Goal: Transaction & Acquisition: Download file/media

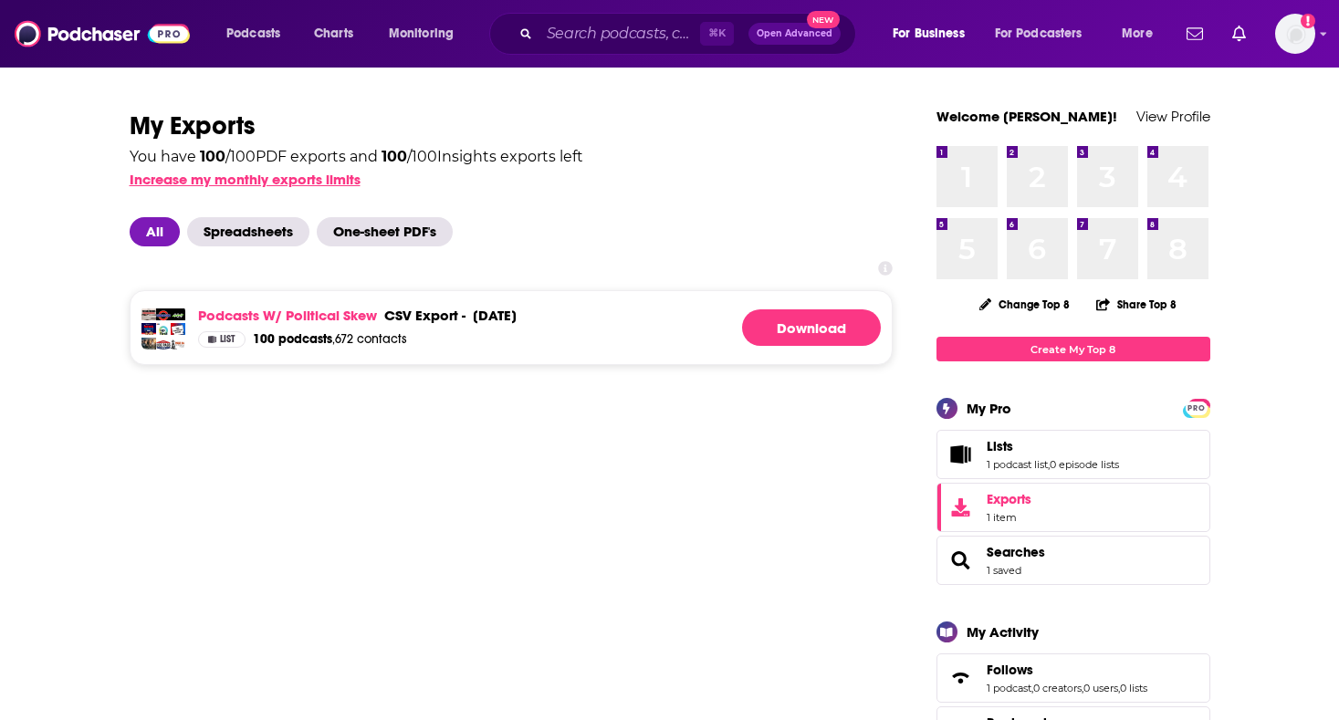
click at [326, 175] on button "Increase my monthly exports limits" at bounding box center [245, 179] width 231 height 17
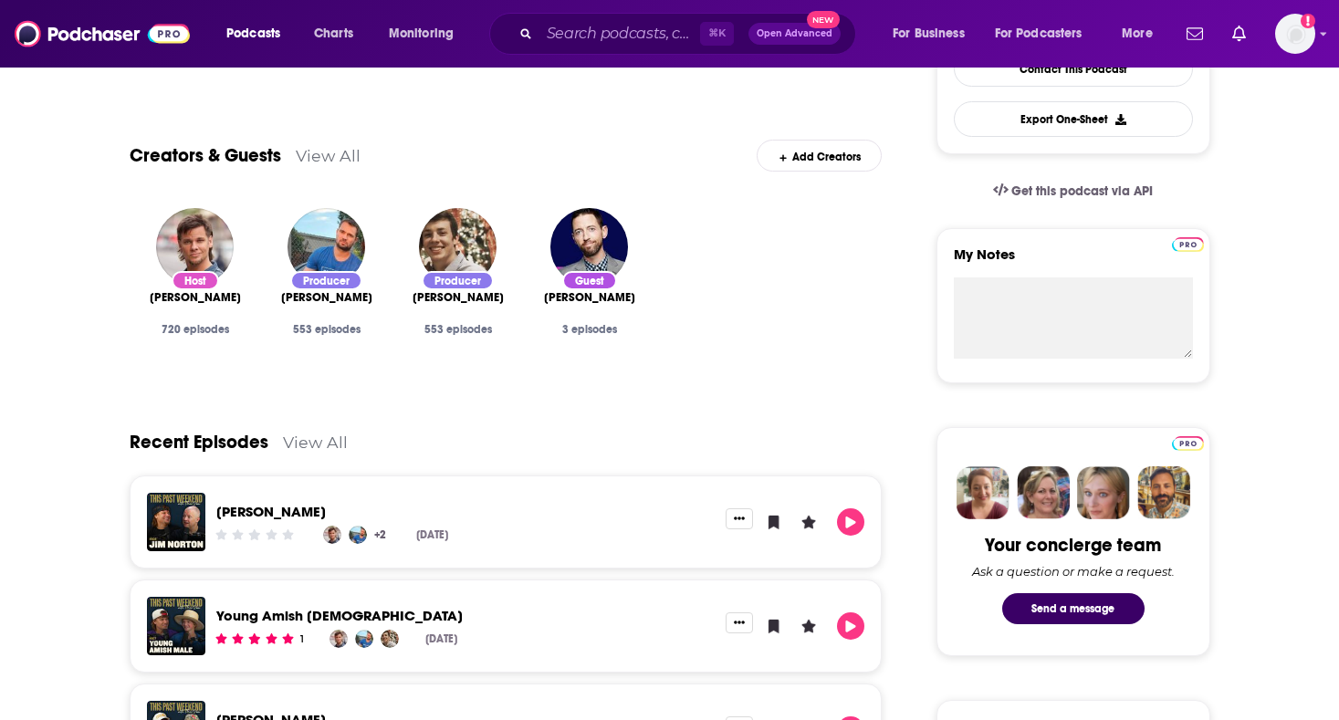
scroll to position [519, 0]
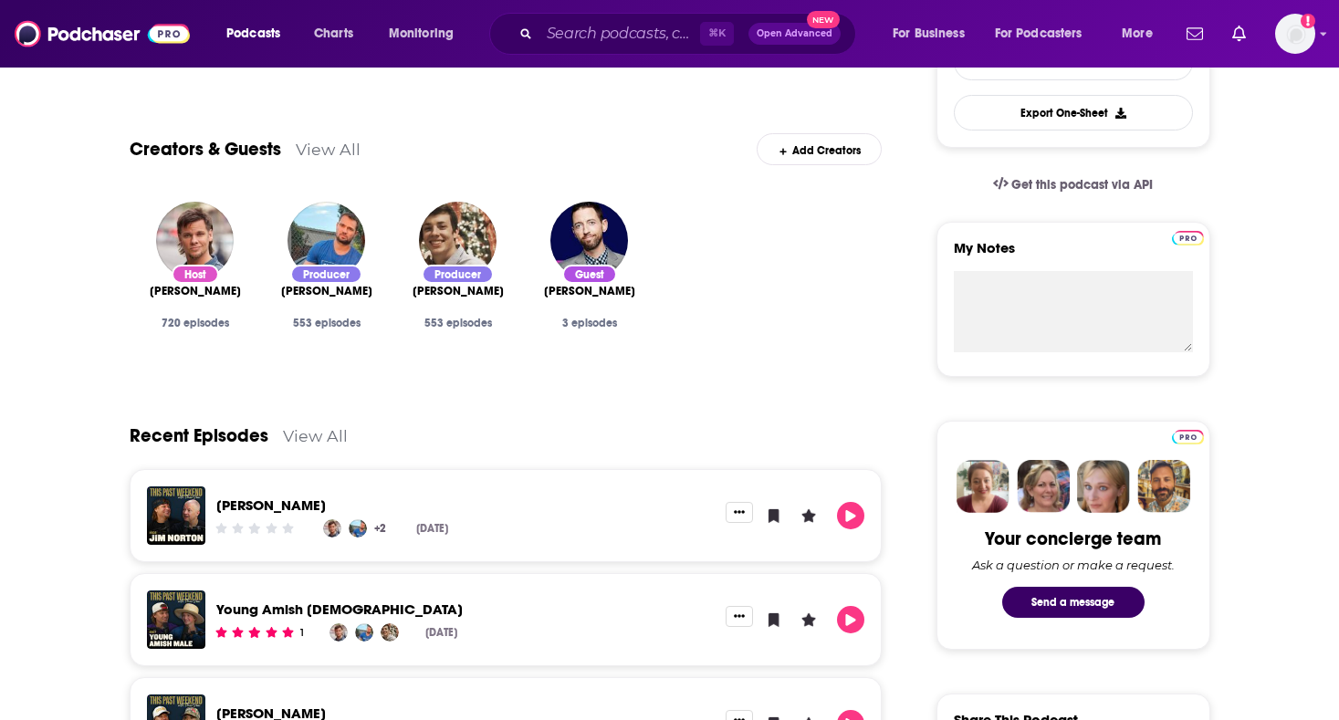
click at [314, 150] on link "View All" at bounding box center [328, 149] width 65 height 19
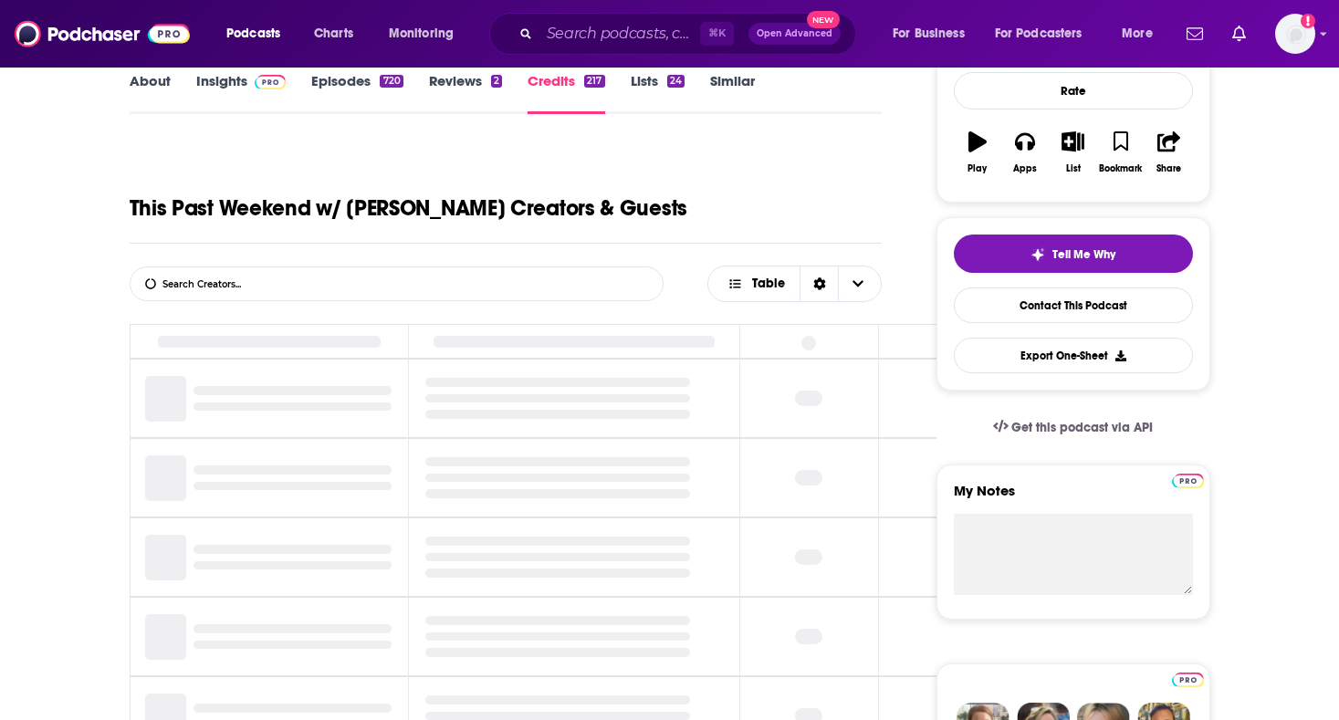
scroll to position [345, 0]
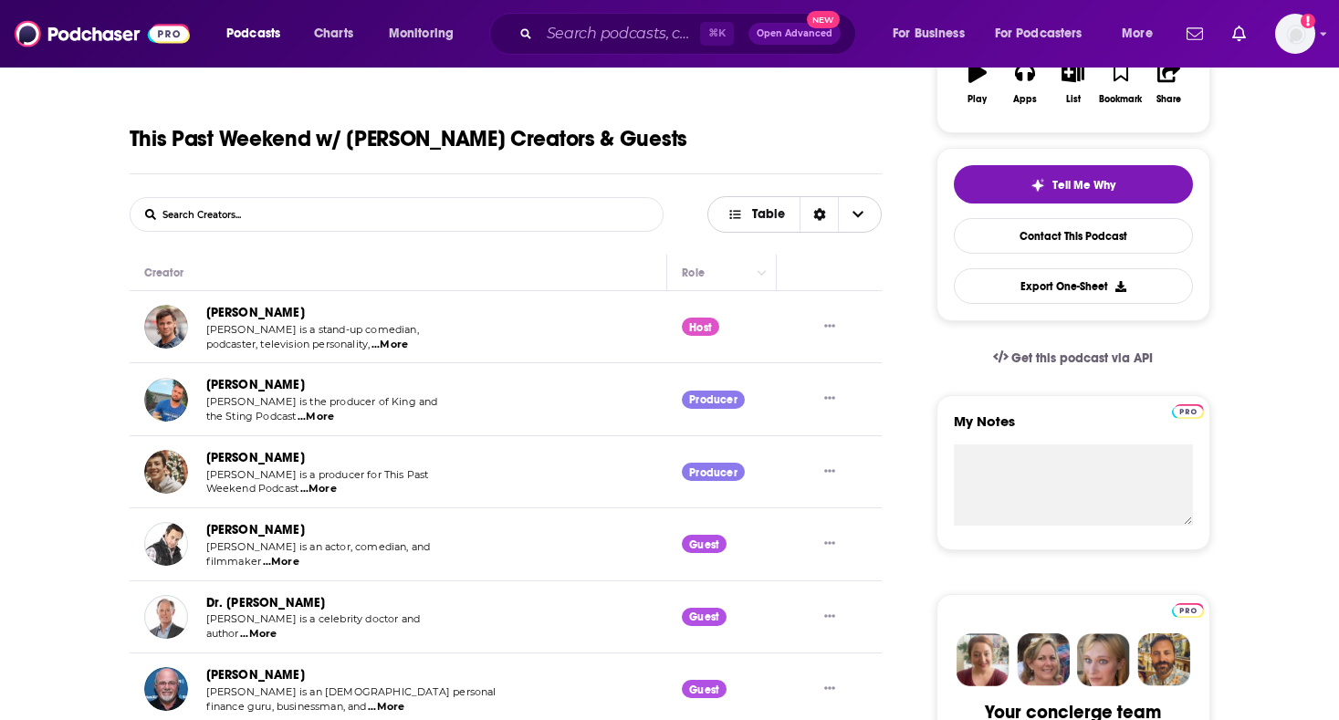
click at [752, 225] on span "Table" at bounding box center [757, 214] width 88 height 31
click at [820, 217] on icon "Sort Direction" at bounding box center [820, 214] width 12 height 13
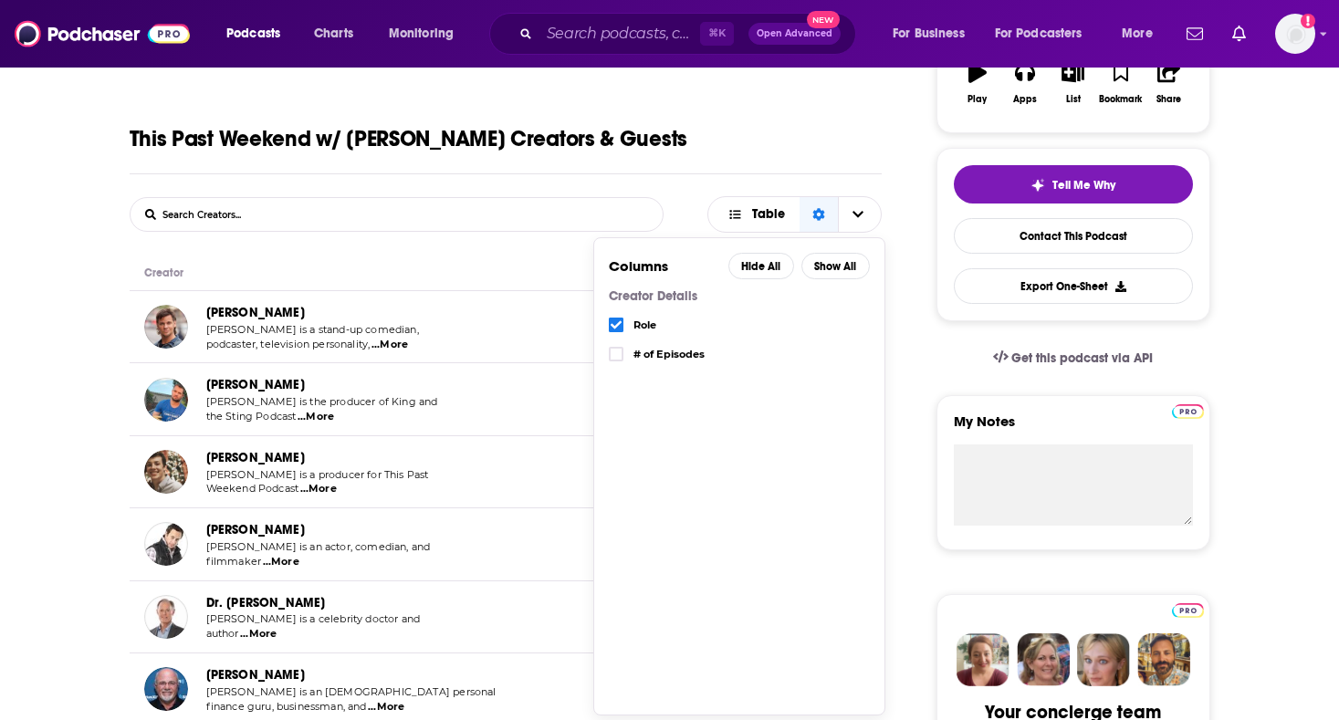
click at [660, 352] on span "# of Episodes" at bounding box center [752, 355] width 236 height 10
click at [614, 350] on icon "Choose View" at bounding box center [616, 354] width 11 height 11
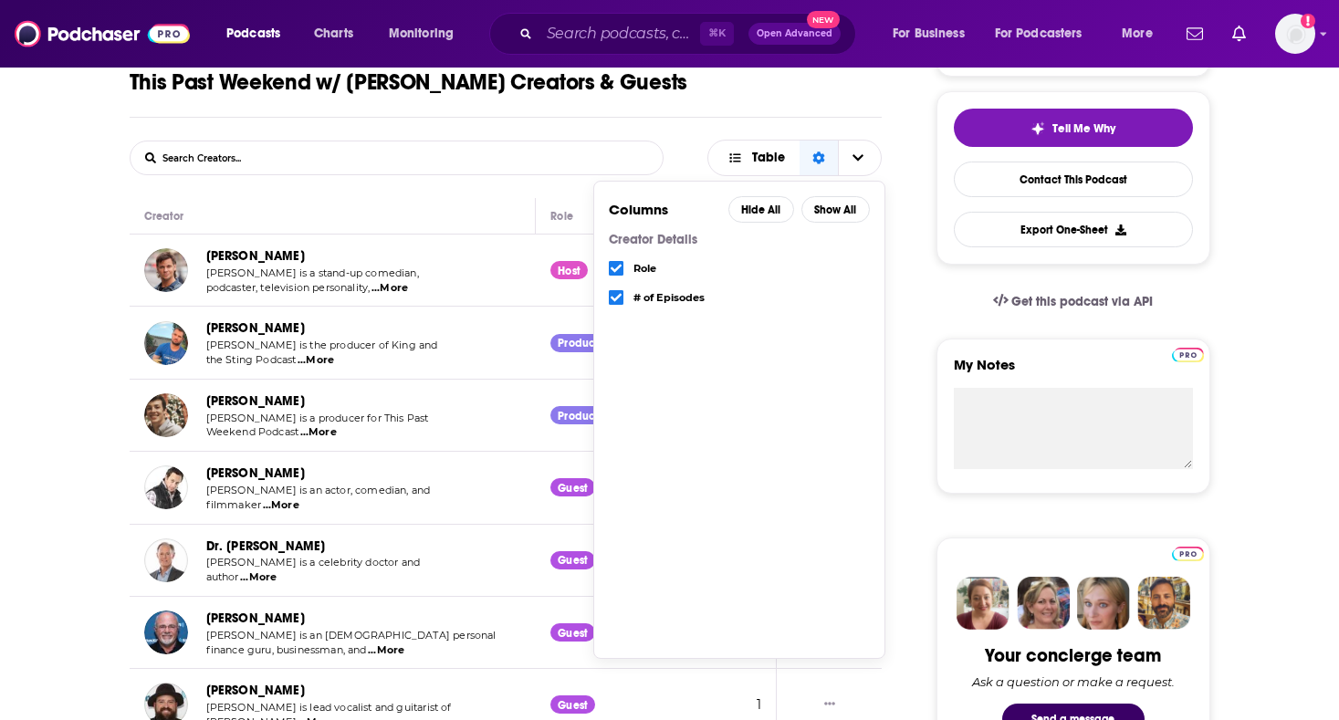
scroll to position [430, 0]
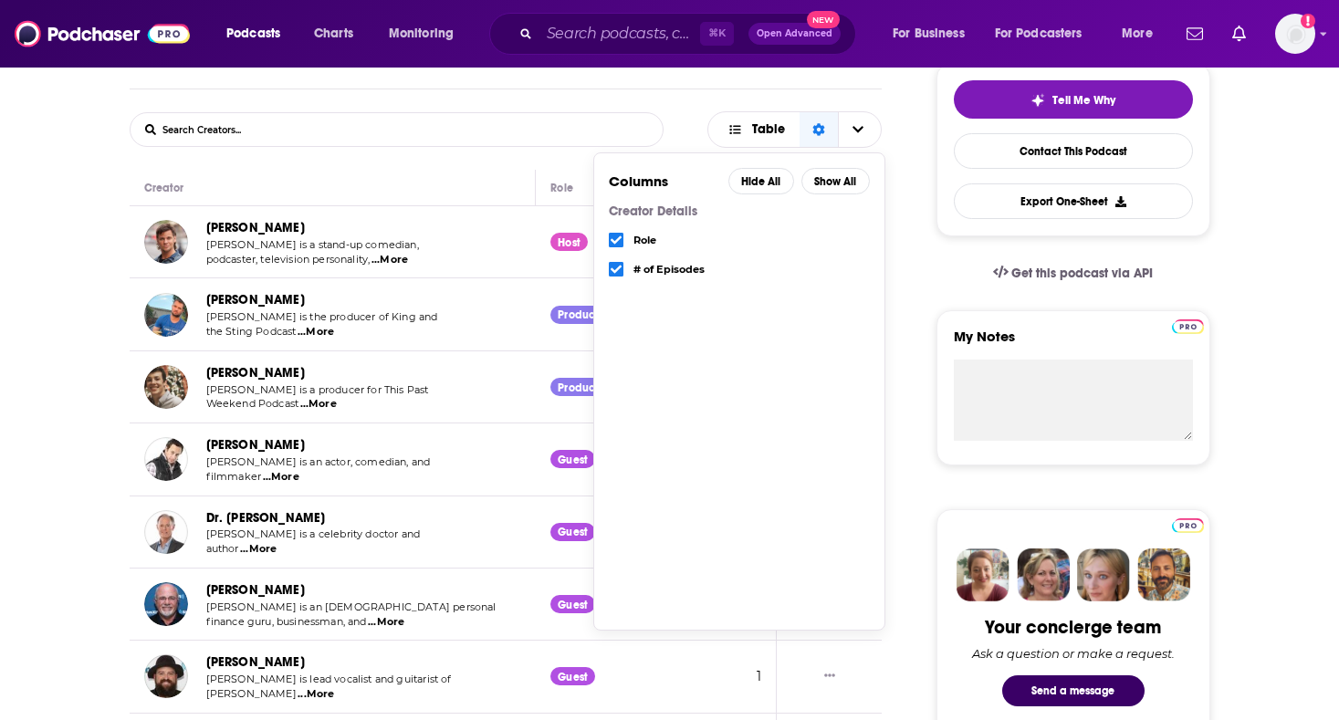
click at [500, 146] on form "List Search Input Search Creators..." at bounding box center [397, 129] width 534 height 35
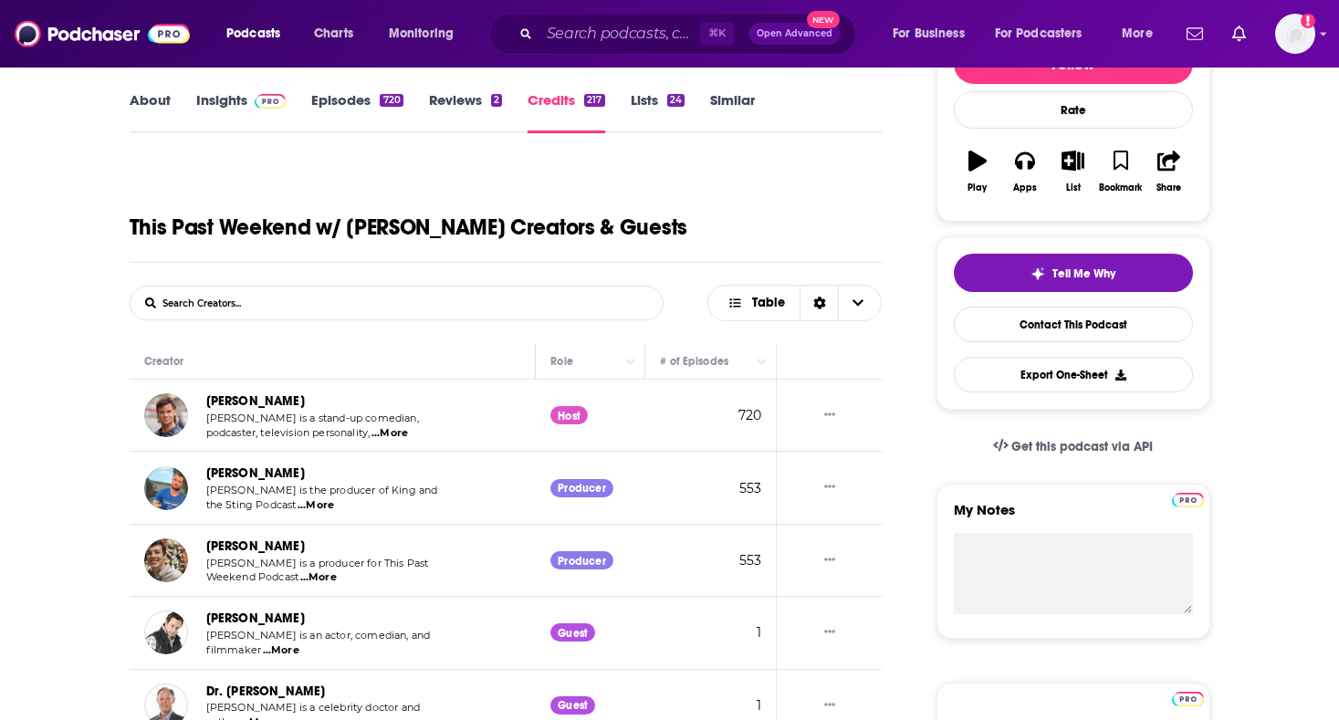
scroll to position [237, 0]
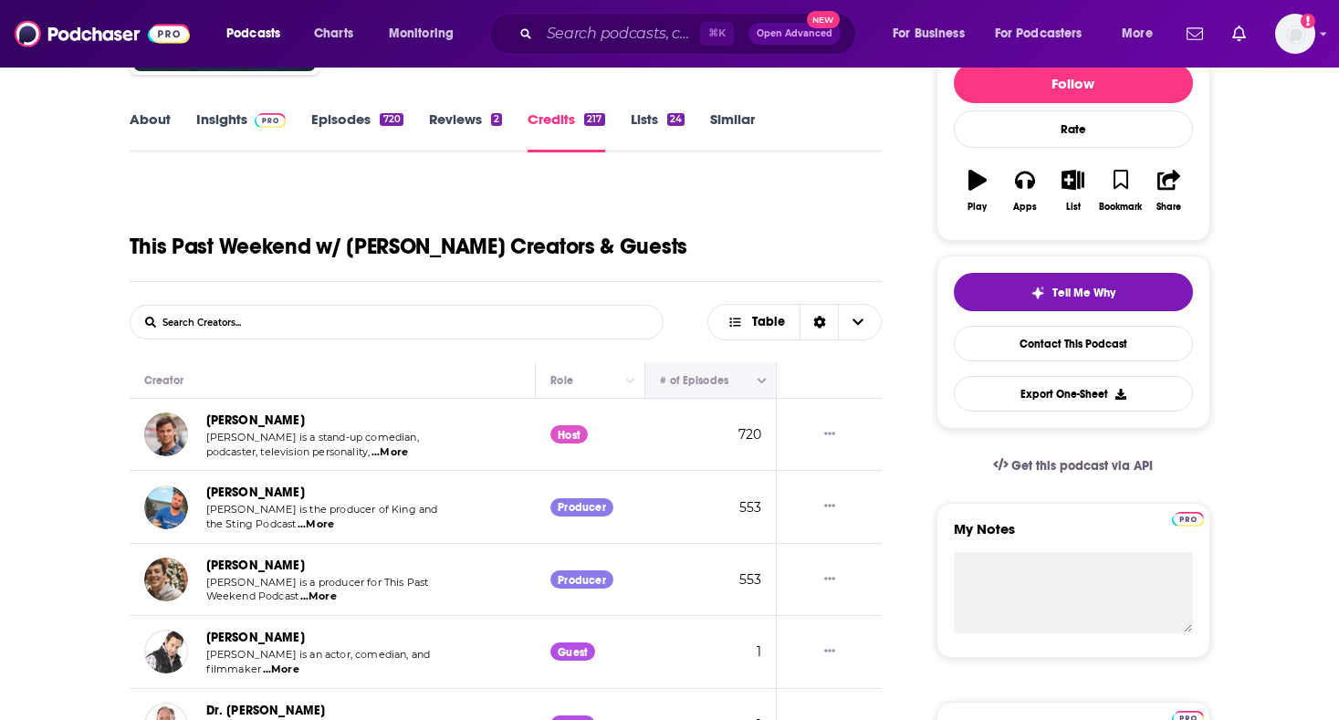
click at [737, 384] on button "Move" at bounding box center [709, 381] width 101 height 22
click at [762, 381] on icon "Column Actions" at bounding box center [761, 381] width 9 height 11
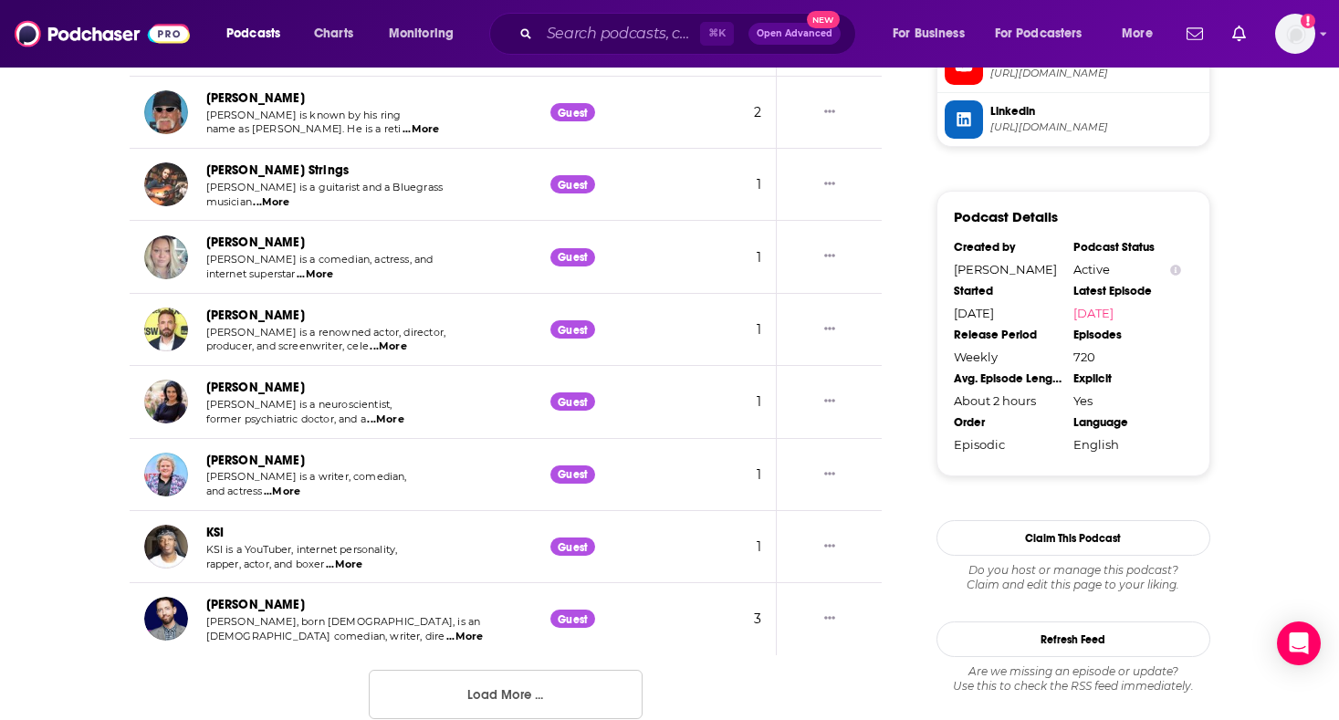
scroll to position [1855, 0]
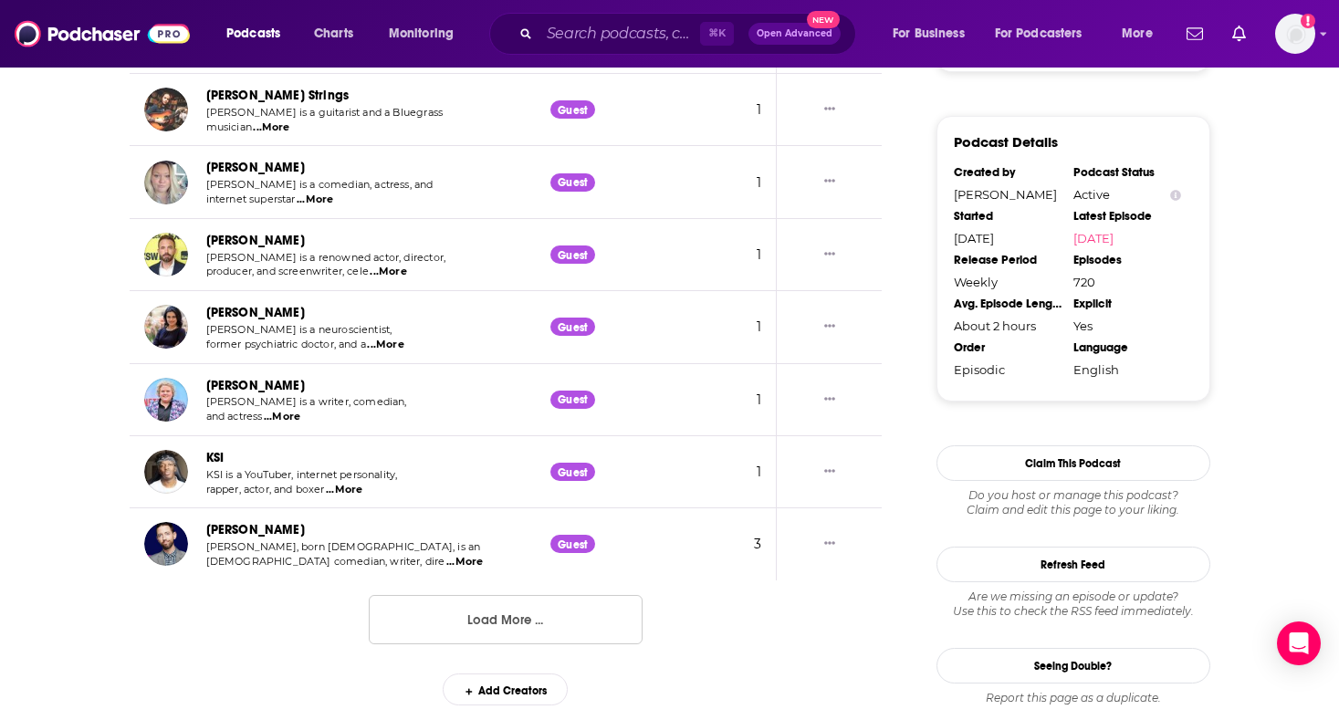
click at [558, 622] on button "Load More ..." at bounding box center [506, 619] width 274 height 49
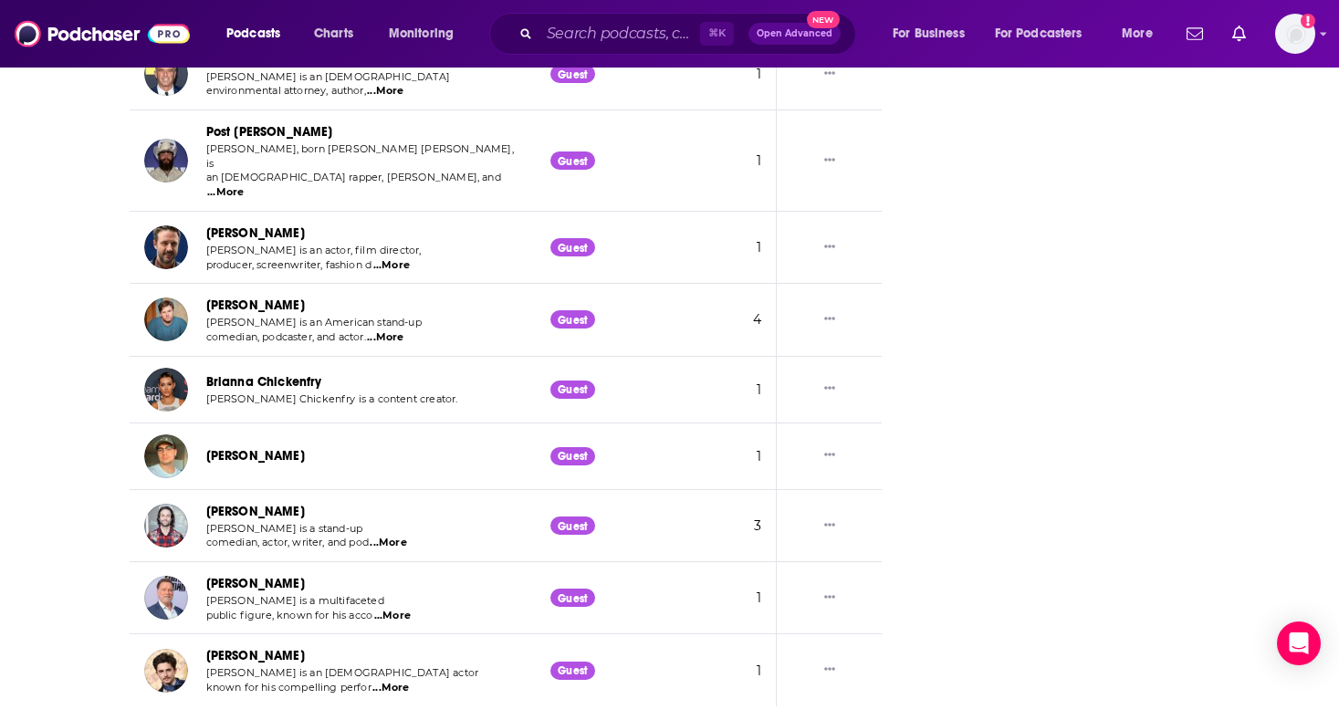
scroll to position [3642, 0]
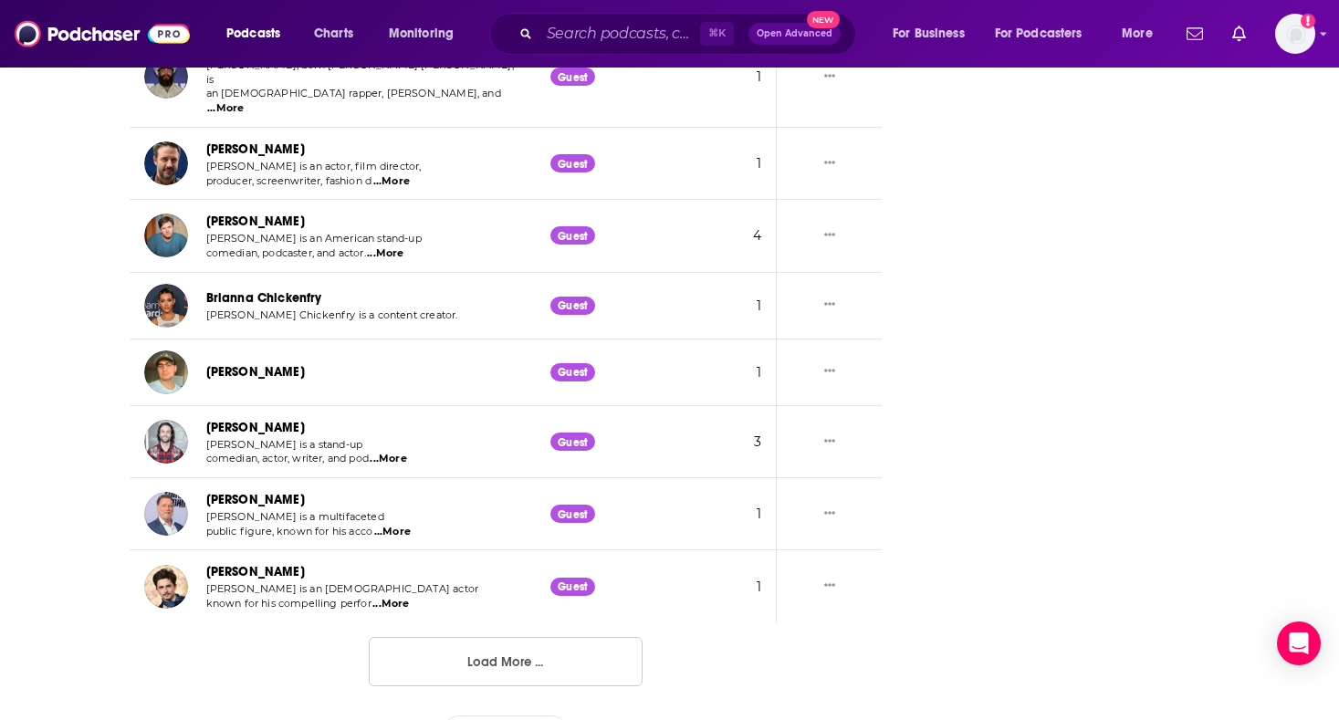
click at [445, 637] on button "Load More ..." at bounding box center [506, 661] width 274 height 49
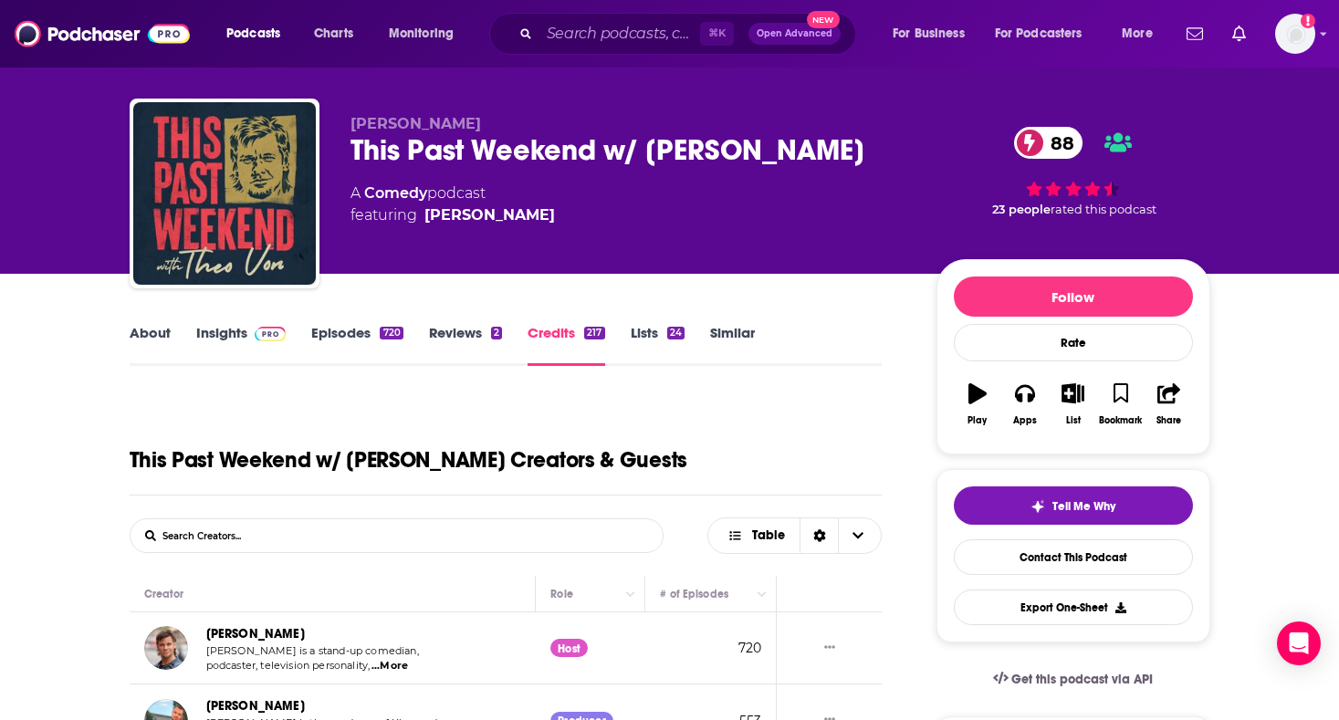
scroll to position [34, 0]
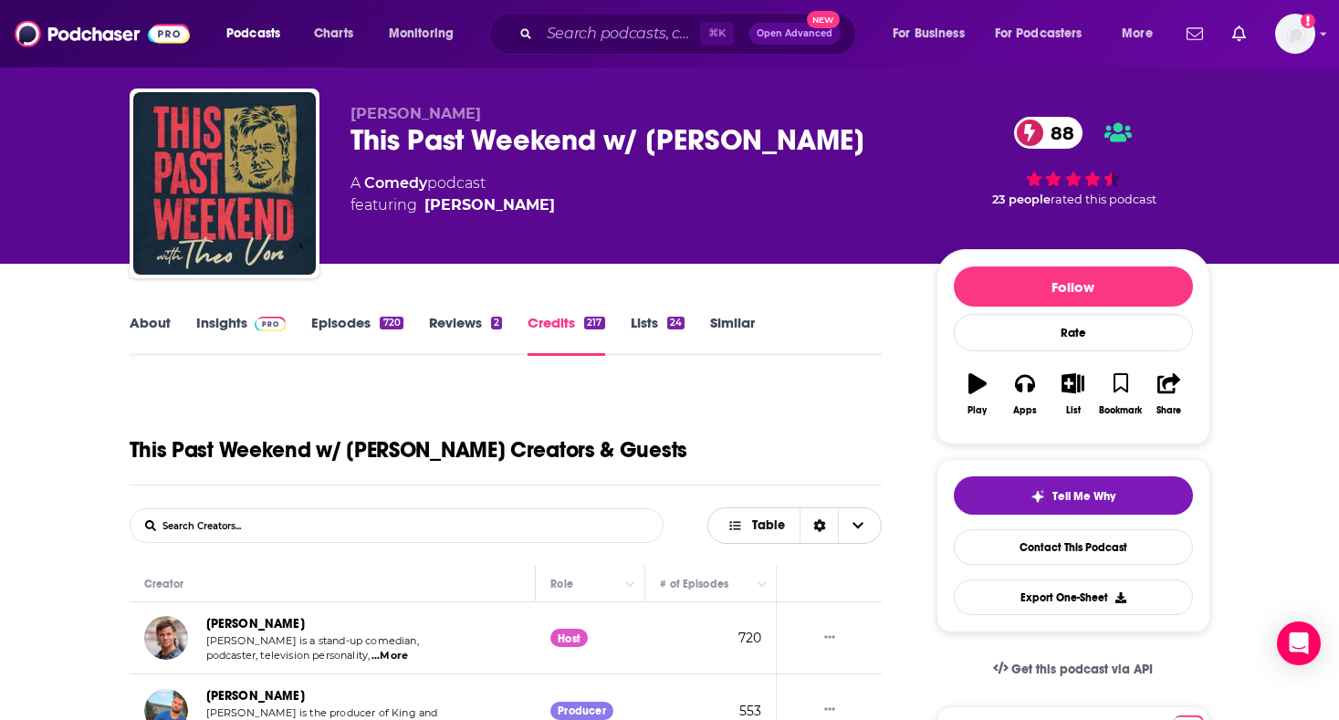
click at [721, 525] on span "Table" at bounding box center [757, 525] width 88 height 31
click at [526, 525] on form "List Search Input Search Creators..." at bounding box center [397, 526] width 534 height 35
click at [502, 525] on form "List Search Input Search Creators..." at bounding box center [397, 526] width 534 height 35
click at [584, 324] on div "217" at bounding box center [594, 323] width 20 height 13
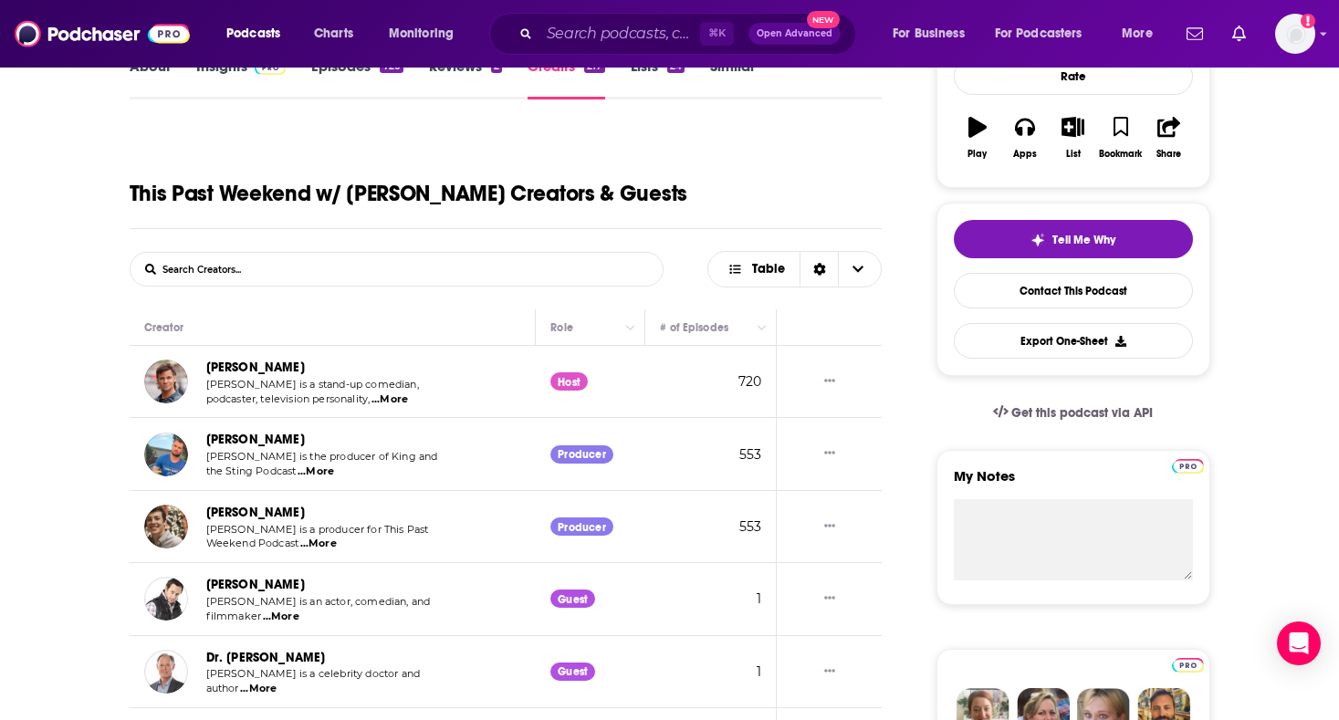
scroll to position [289, 0]
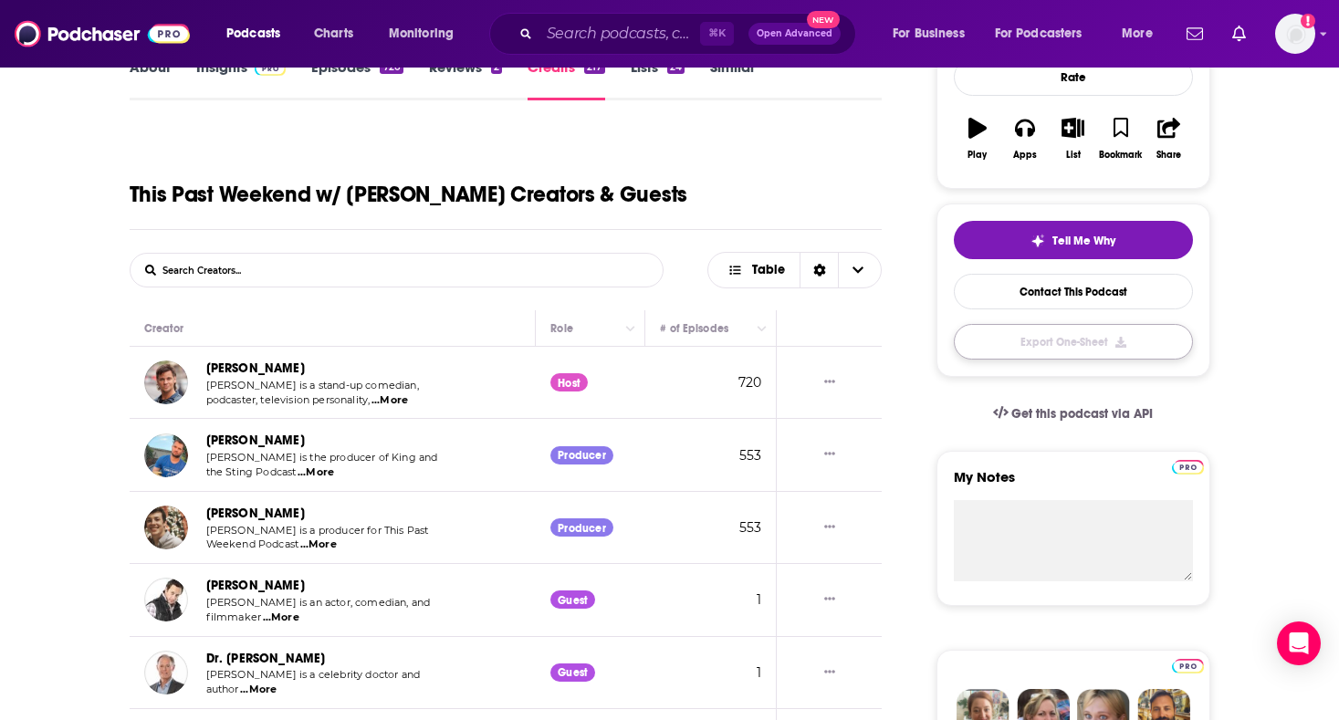
click at [1034, 346] on button "Export One-Sheet" at bounding box center [1073, 342] width 239 height 36
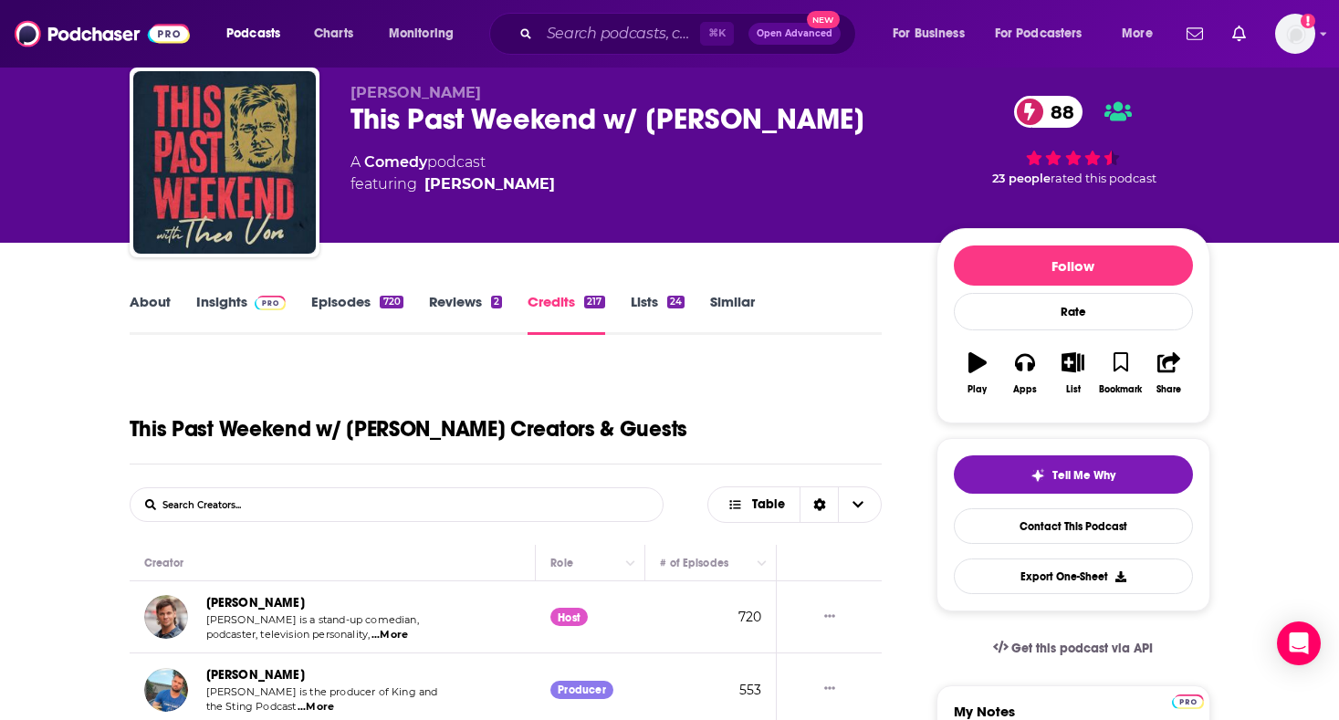
scroll to position [0, 0]
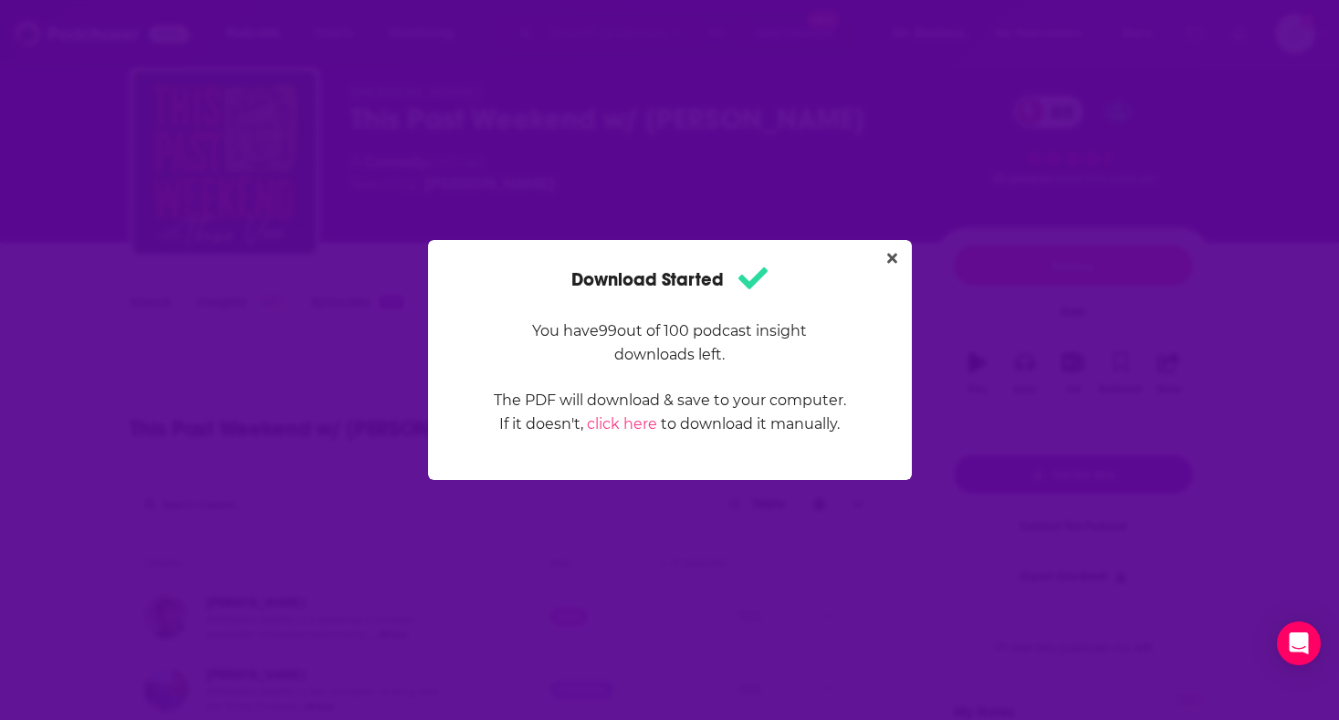
click at [878, 263] on div "Download Started You have 99 out of 100 podcast insight downloads left. The PDF…" at bounding box center [670, 360] width 440 height 196
click at [889, 259] on icon "Close" at bounding box center [893, 259] width 10 height 10
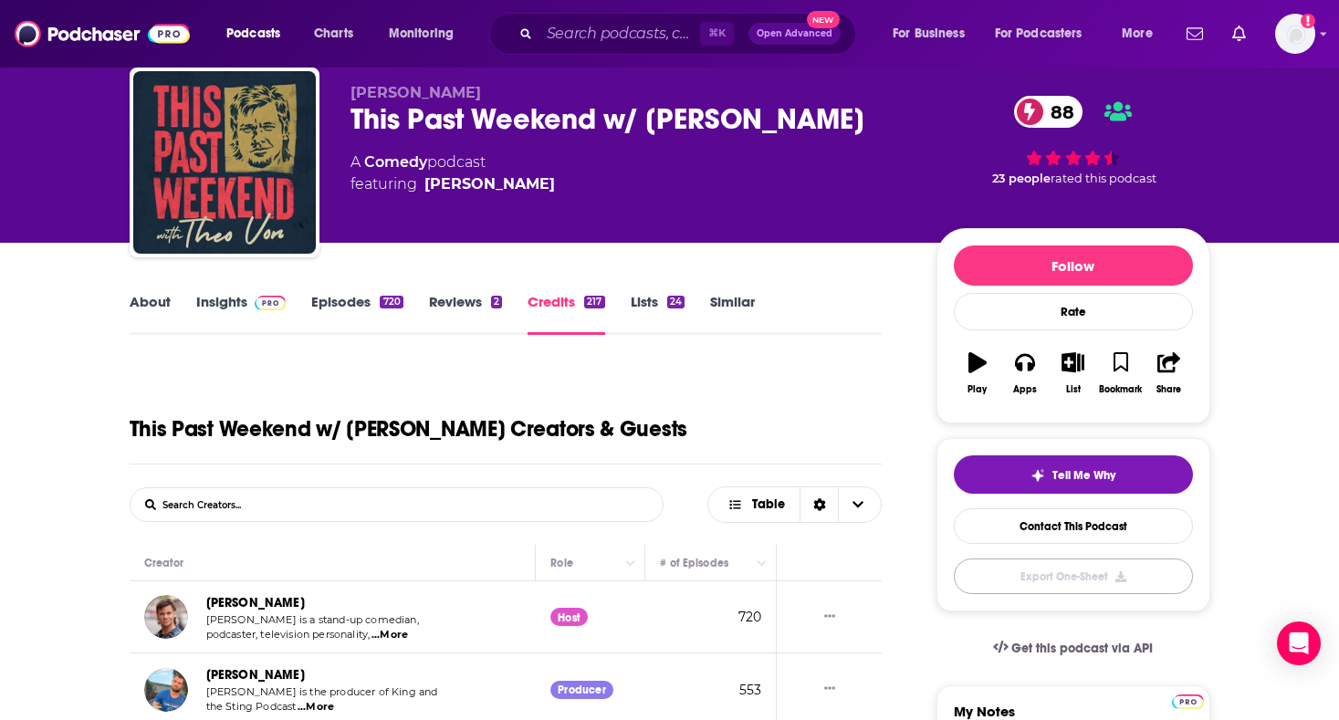
scroll to position [55, 0]
